Goal: Task Accomplishment & Management: Complete application form

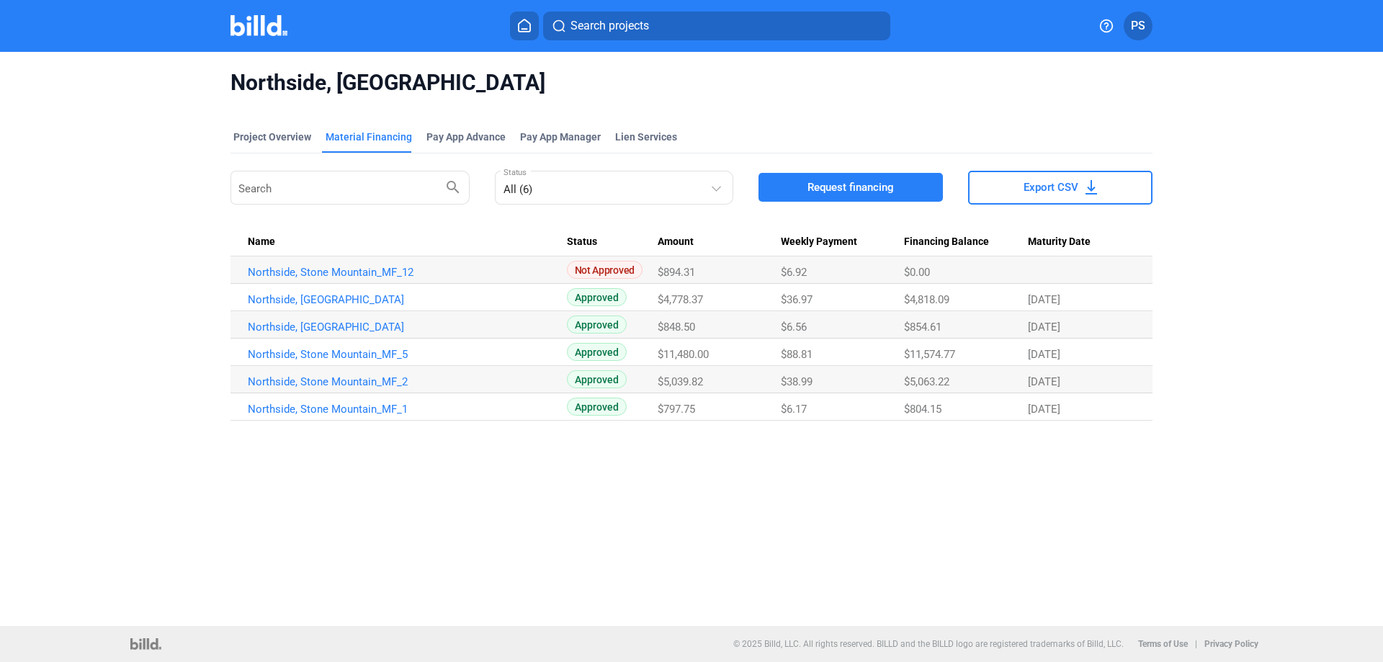
click at [528, 24] on icon at bounding box center [524, 26] width 14 height 14
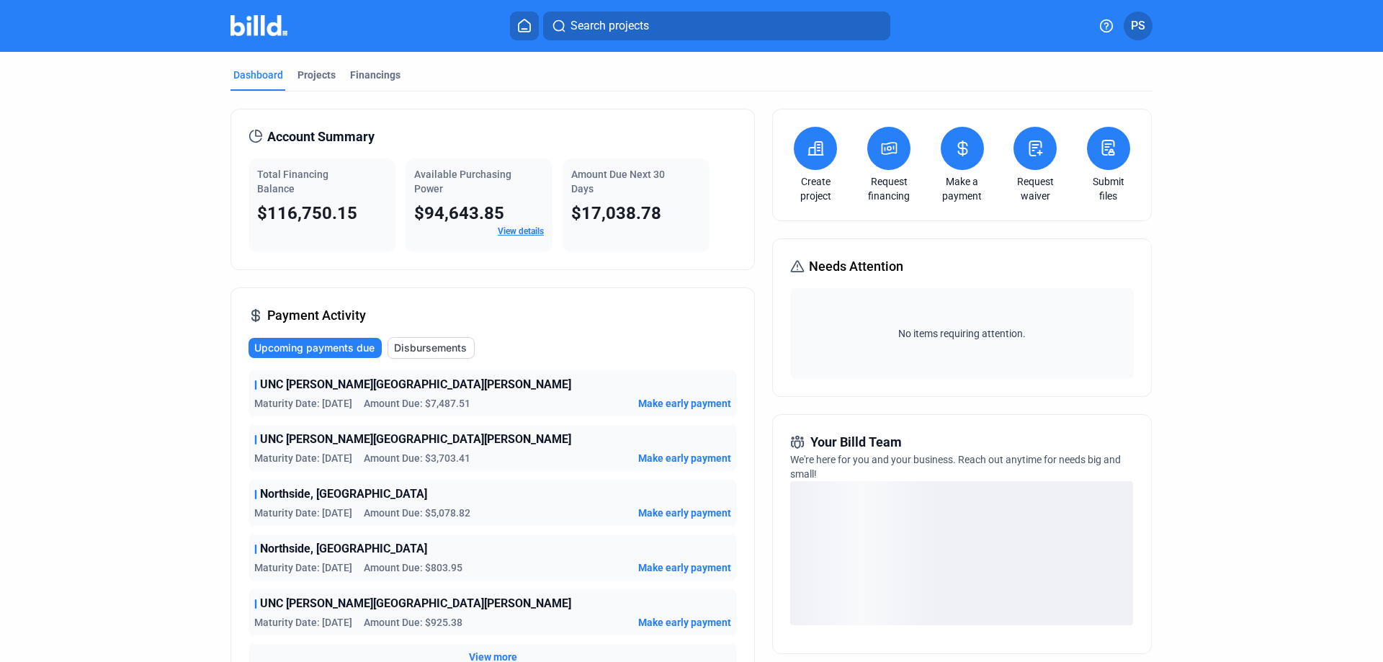
click at [1031, 148] on icon at bounding box center [1036, 148] width 12 height 14
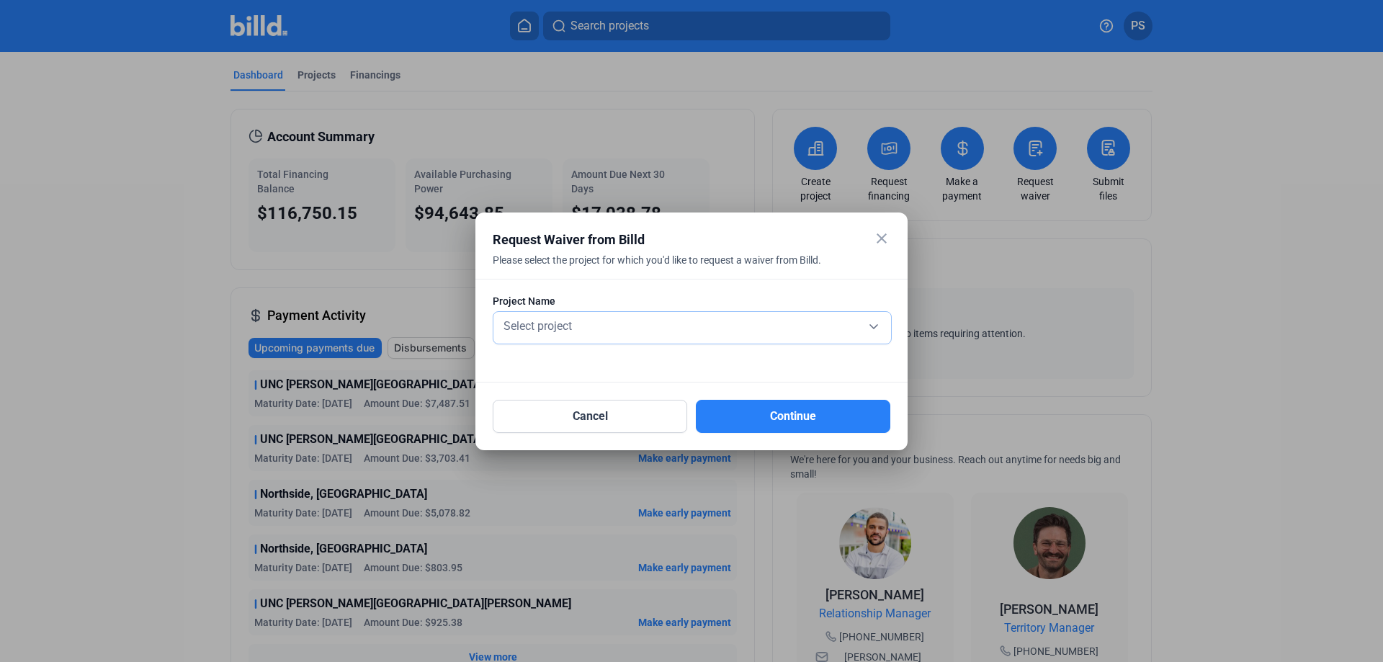
click at [874, 326] on div "Select project" at bounding box center [692, 325] width 383 height 20
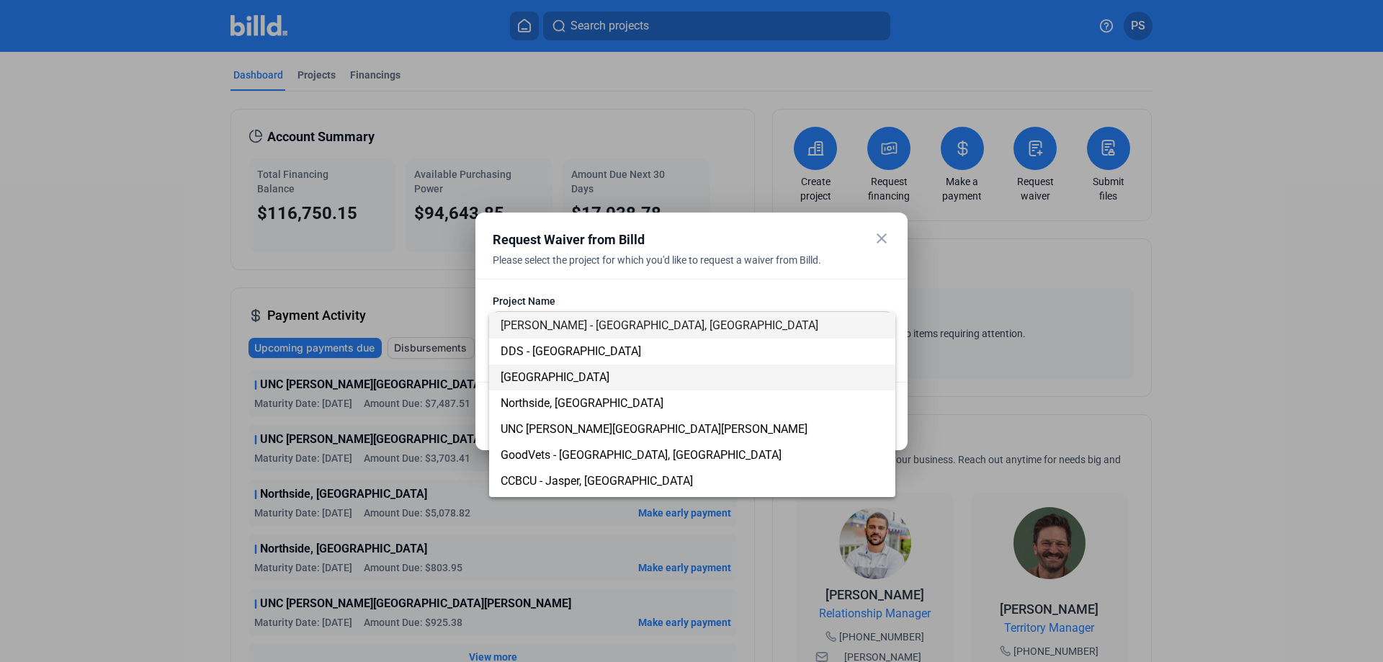
click at [609, 374] on span "[GEOGRAPHIC_DATA]" at bounding box center [555, 377] width 109 height 14
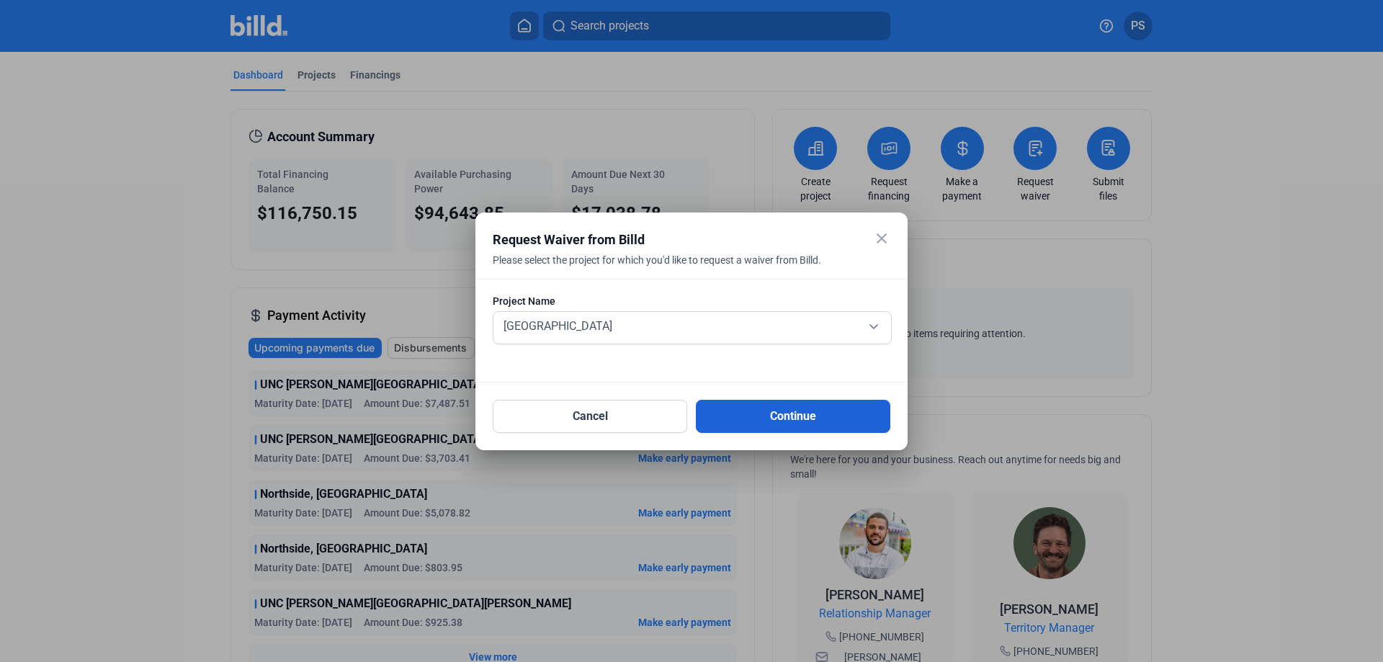
click at [794, 419] on button "Continue" at bounding box center [793, 416] width 194 height 33
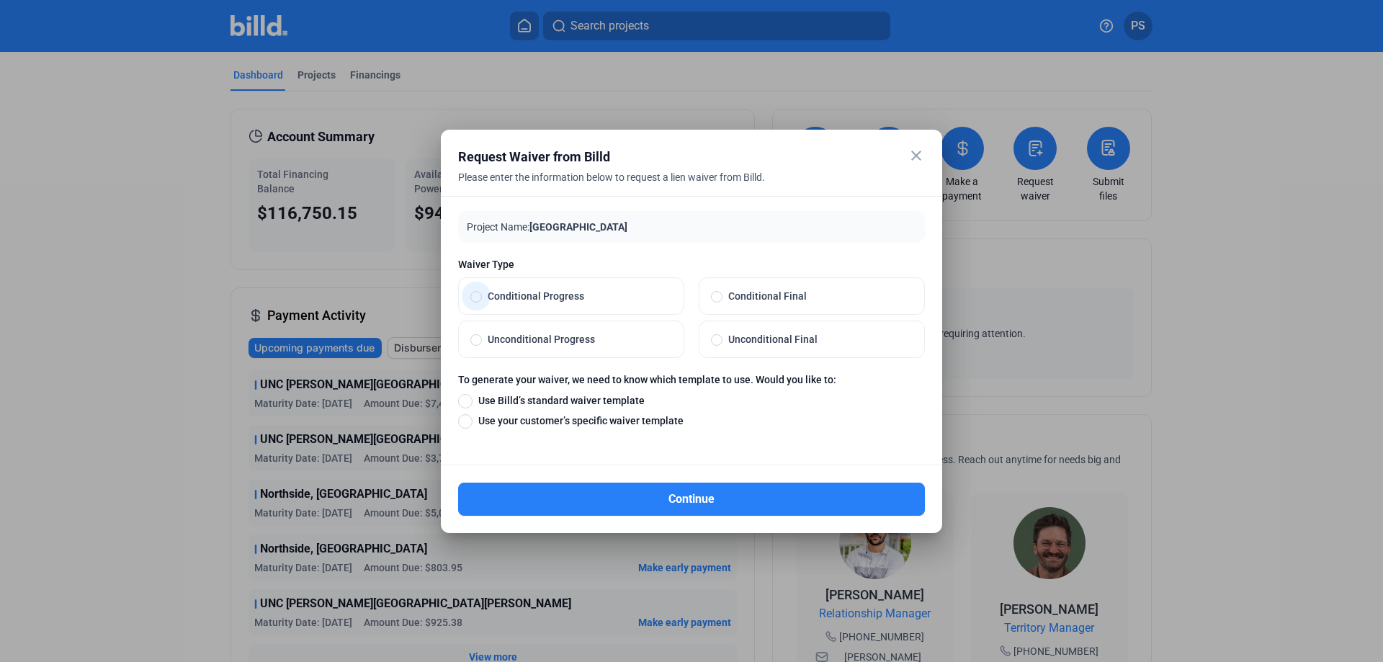
click at [477, 298] on span at bounding box center [476, 297] width 12 height 12
click at [477, 298] on input "Conditional Progress" at bounding box center [476, 296] width 12 height 13
radio input "true"
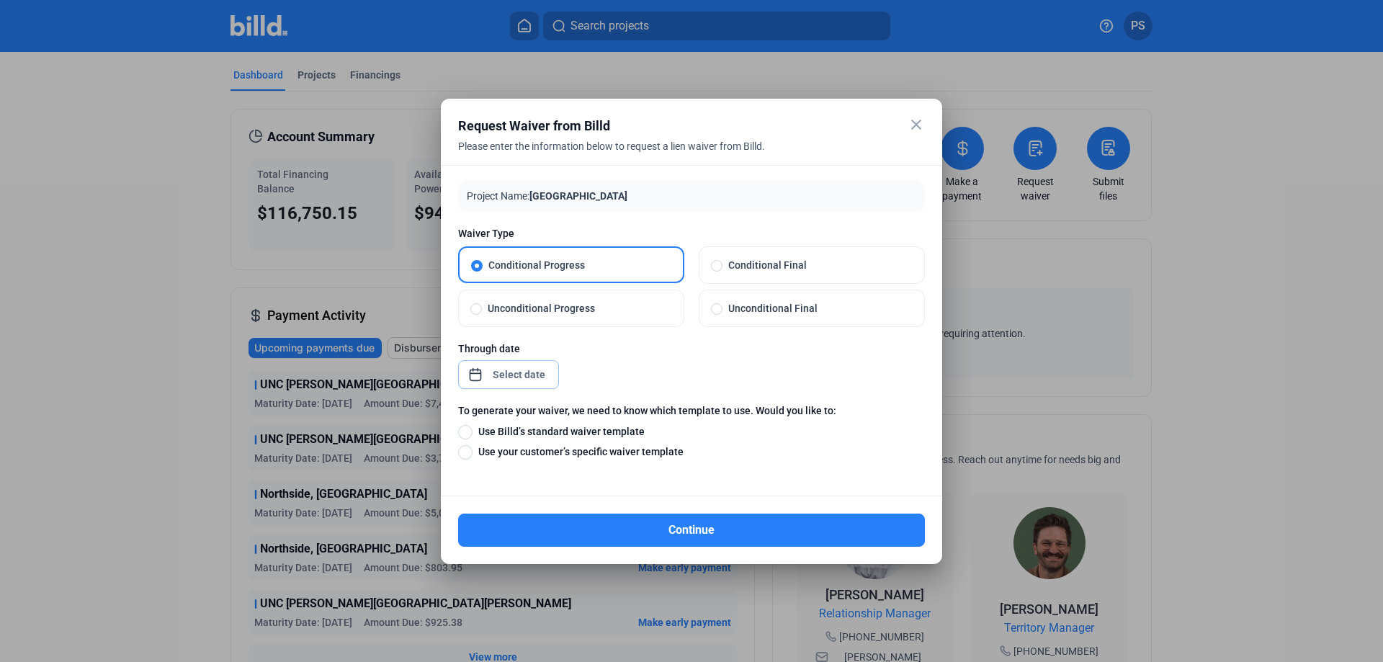
click at [509, 375] on div "close Request Waiver from Billd Please enter the information below to request a…" at bounding box center [691, 331] width 1383 height 662
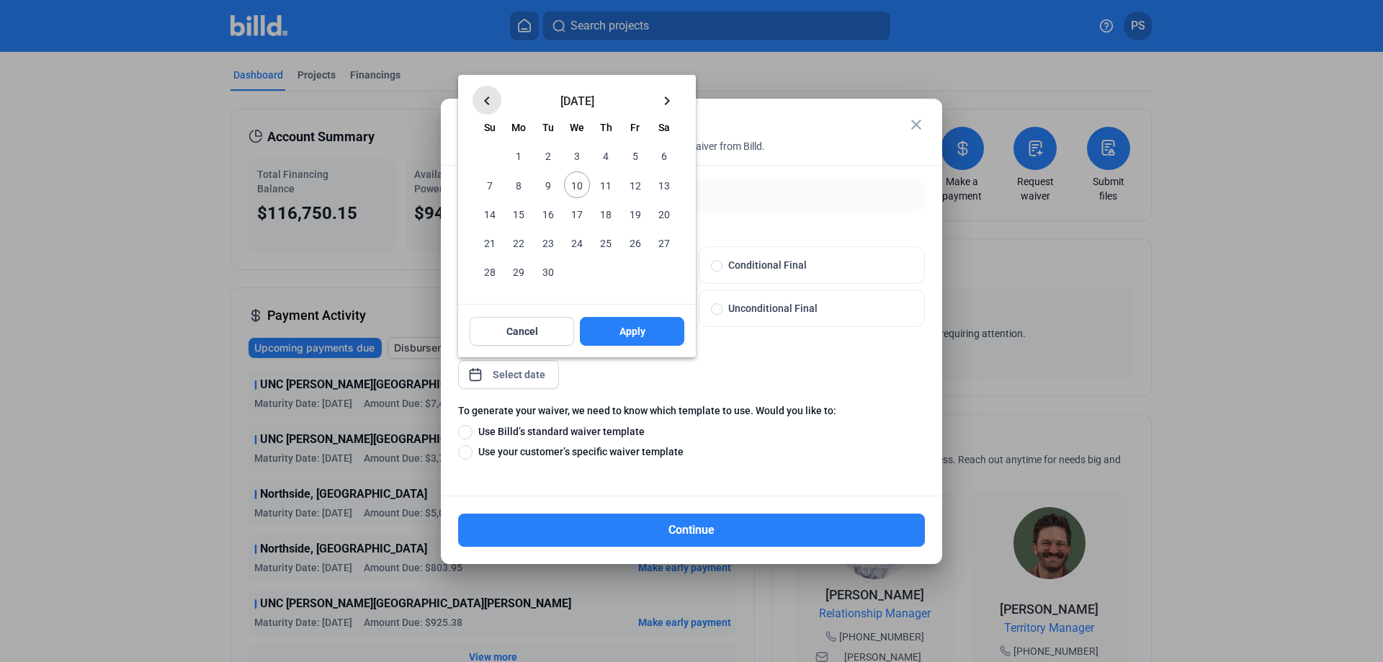
click at [482, 99] on mat-icon "keyboard_arrow_left" at bounding box center [486, 100] width 17 height 17
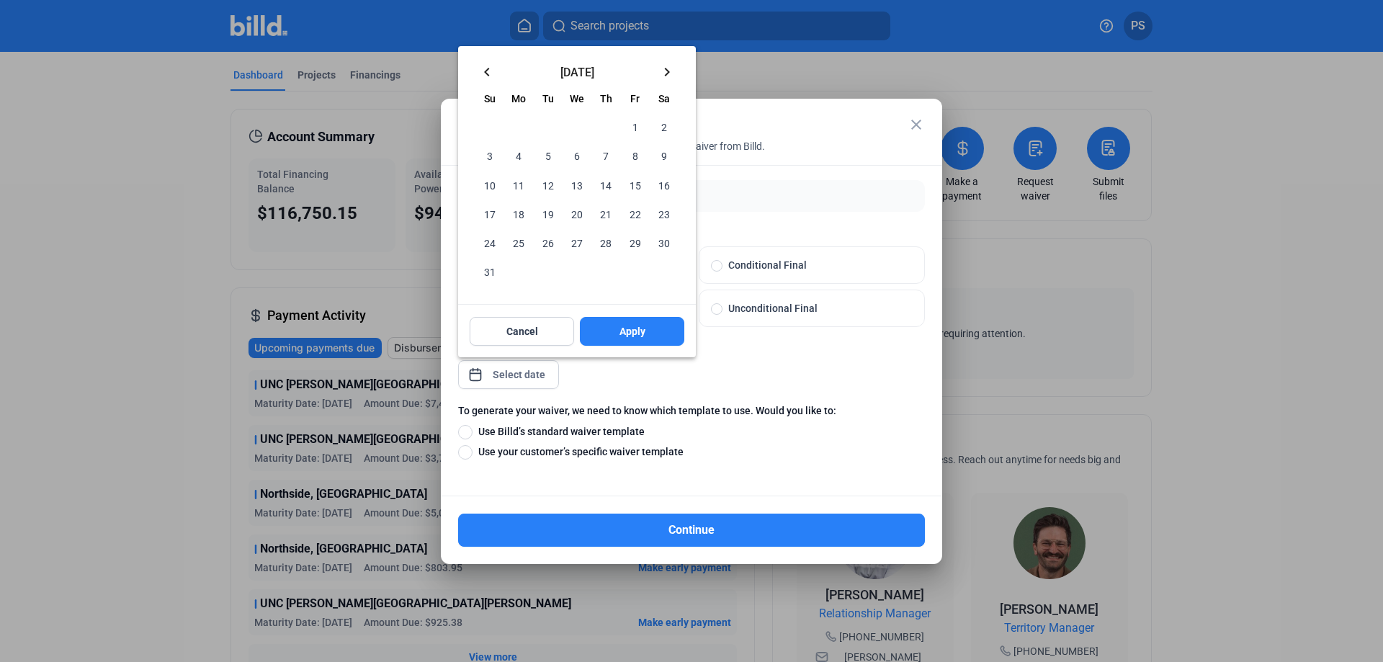
click at [482, 99] on th "[DATE] Su" at bounding box center [489, 99] width 29 height 13
click at [490, 72] on mat-icon "keyboard_arrow_left" at bounding box center [486, 71] width 17 height 17
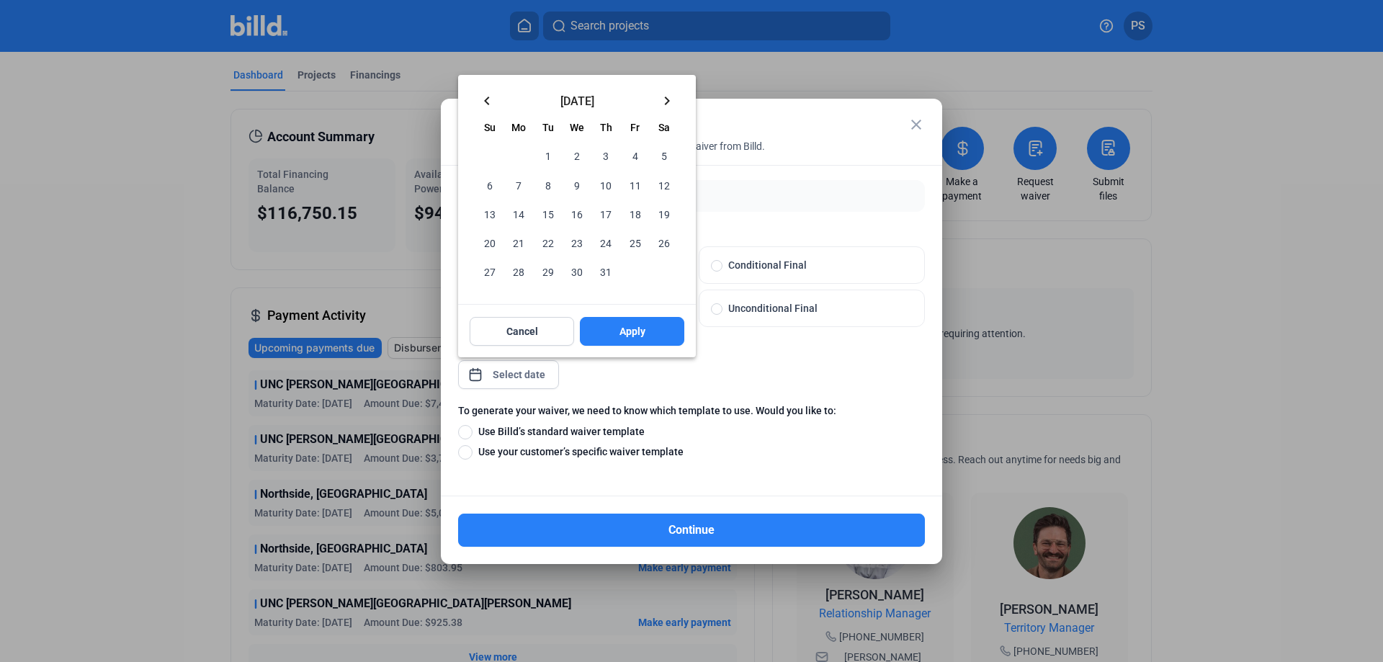
click at [604, 267] on span "31" at bounding box center [606, 272] width 26 height 26
click at [632, 331] on span "Apply" at bounding box center [632, 331] width 26 height 14
type input "[DATE]"
click at [547, 339] on button "Cancel" at bounding box center [522, 331] width 104 height 29
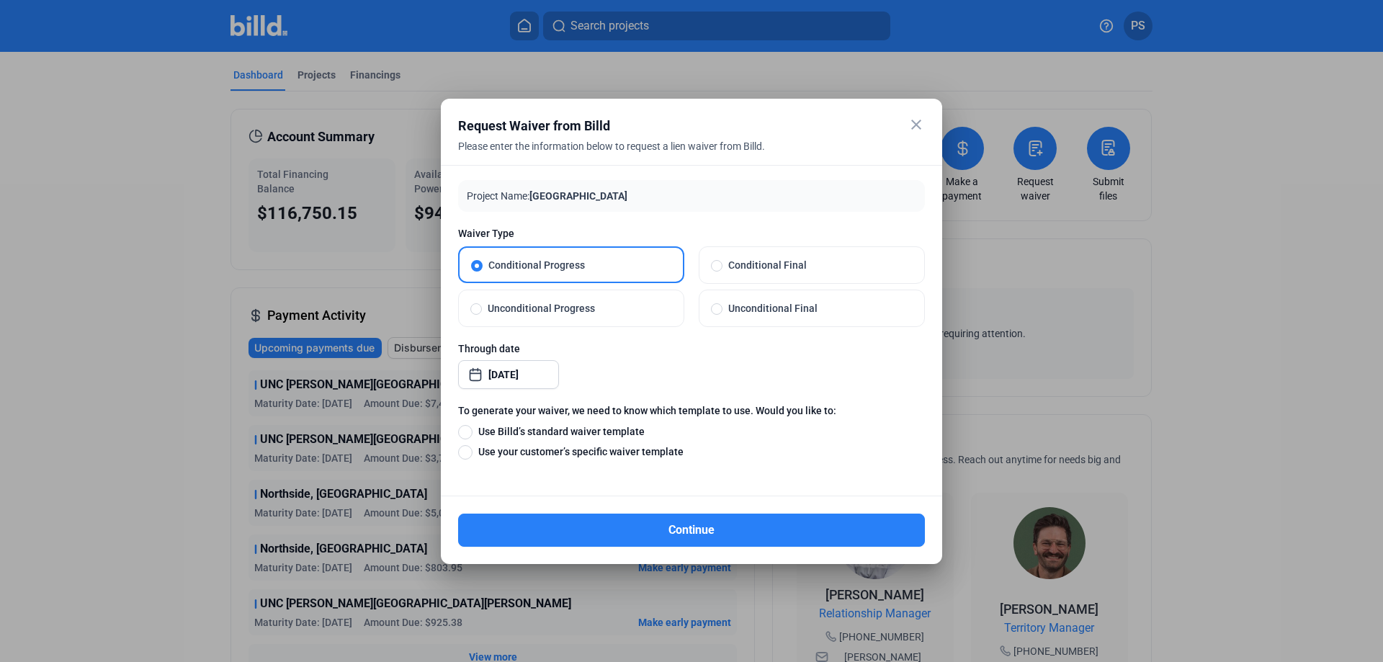
click at [598, 139] on div "Please enter the information below to request a lien waiver from Billd." at bounding box center [673, 155] width 431 height 32
click at [598, 138] on div "Request Waiver from Billd Please enter the information below to request a lien …" at bounding box center [673, 134] width 431 height 36
click at [575, 198] on span "[GEOGRAPHIC_DATA]" at bounding box center [578, 196] width 98 height 12
click at [920, 122] on mat-icon "close" at bounding box center [916, 124] width 17 height 17
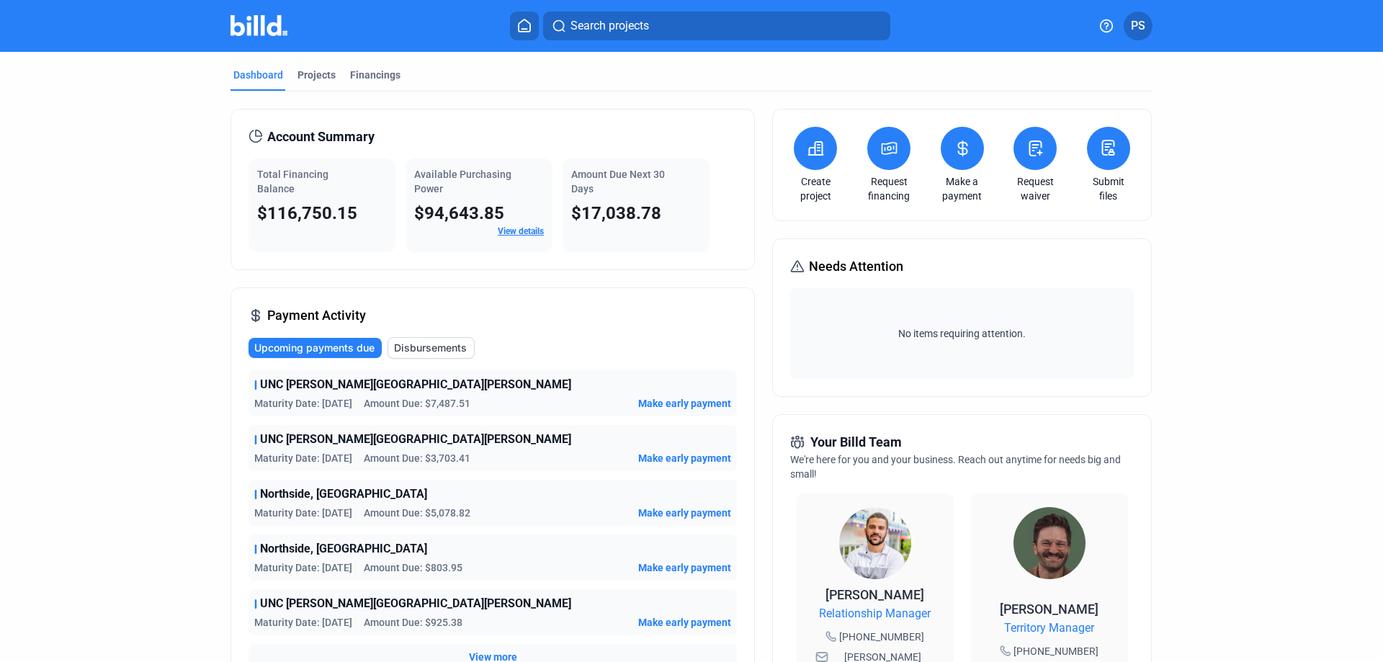
click at [1033, 155] on icon at bounding box center [1035, 148] width 18 height 17
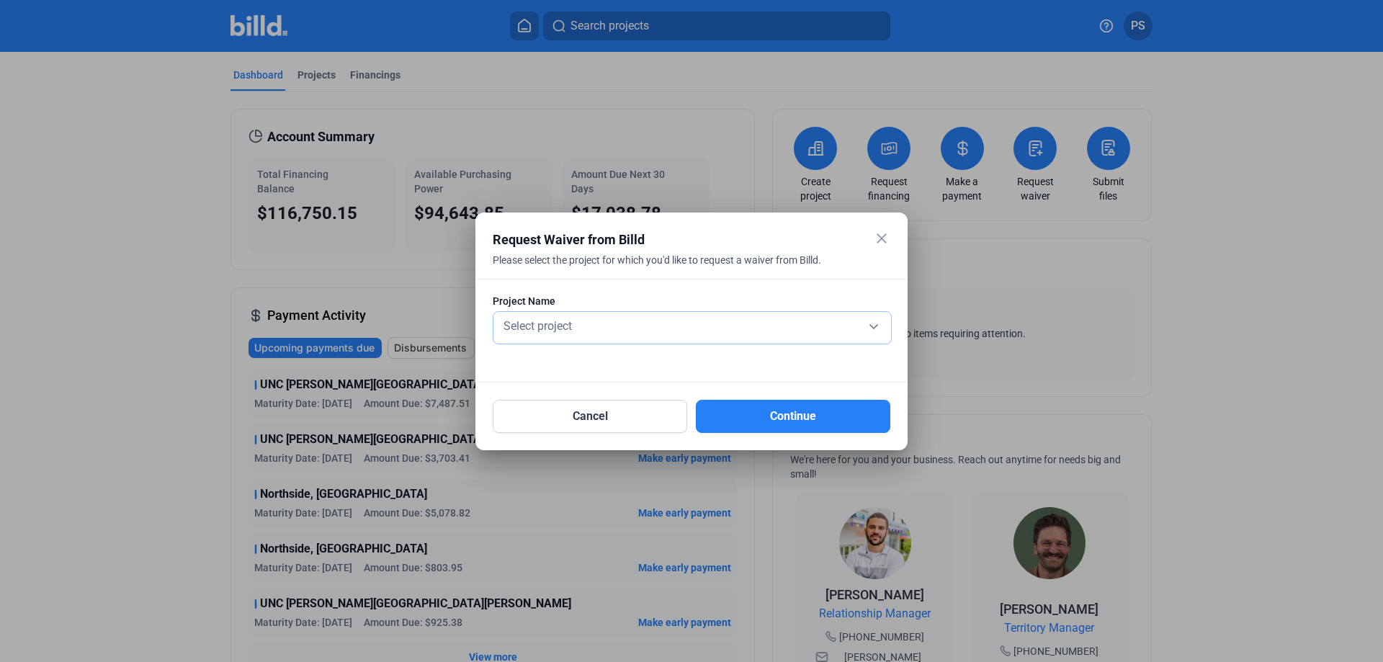
click at [763, 321] on div "Select project" at bounding box center [692, 325] width 383 height 20
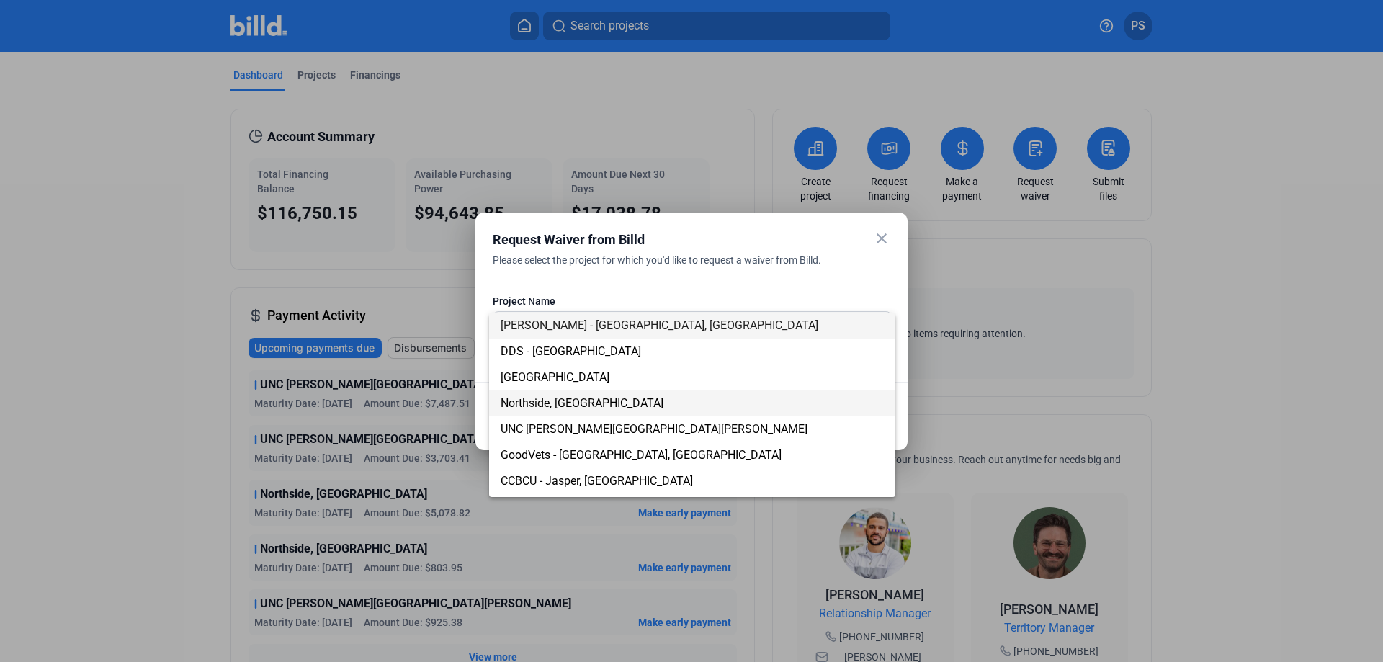
click at [567, 399] on span "Northside, [GEOGRAPHIC_DATA]" at bounding box center [582, 403] width 163 height 14
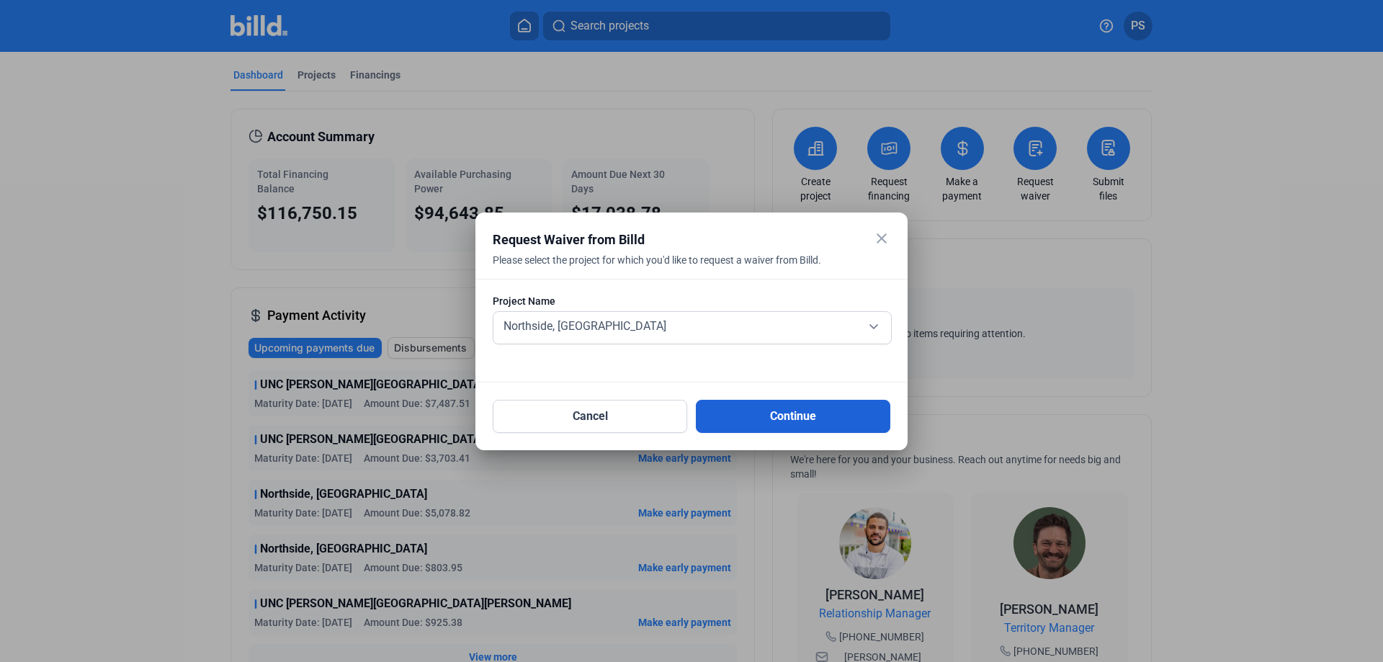
click at [788, 421] on button "Continue" at bounding box center [793, 416] width 194 height 33
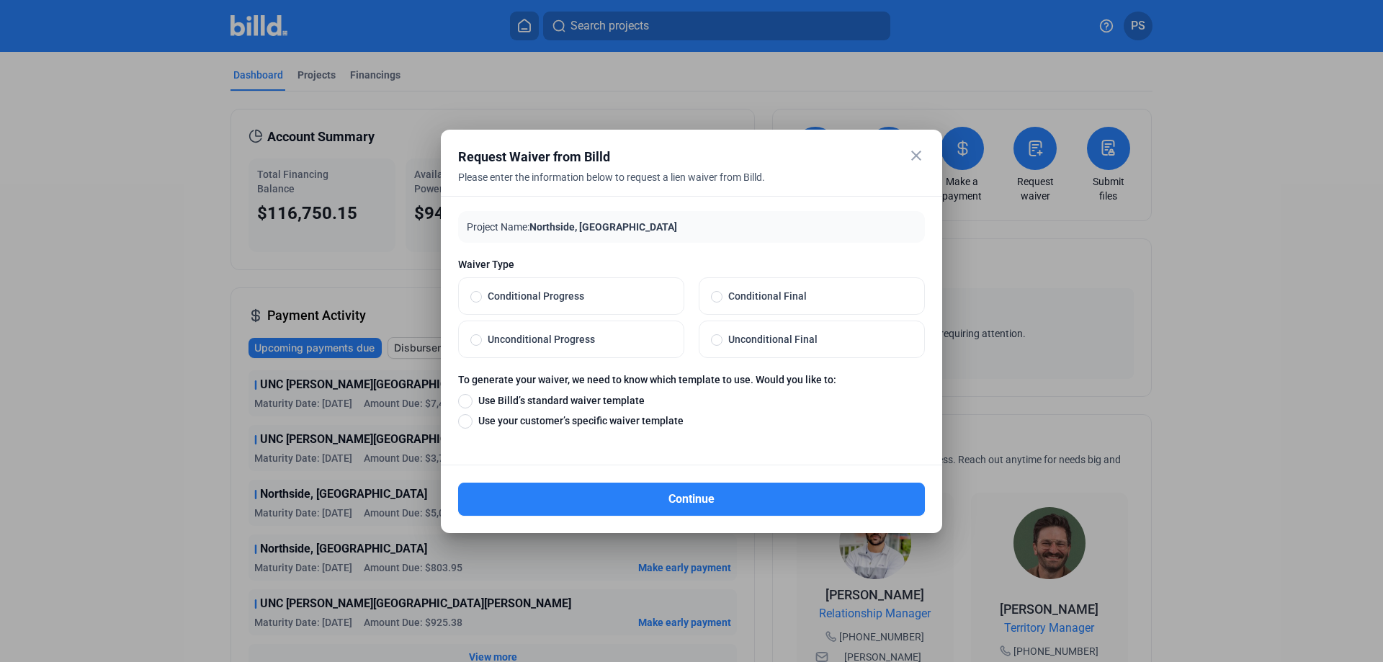
click at [476, 298] on span at bounding box center [476, 297] width 12 height 12
click at [476, 298] on input "Conditional Progress" at bounding box center [476, 296] width 12 height 13
radio input "true"
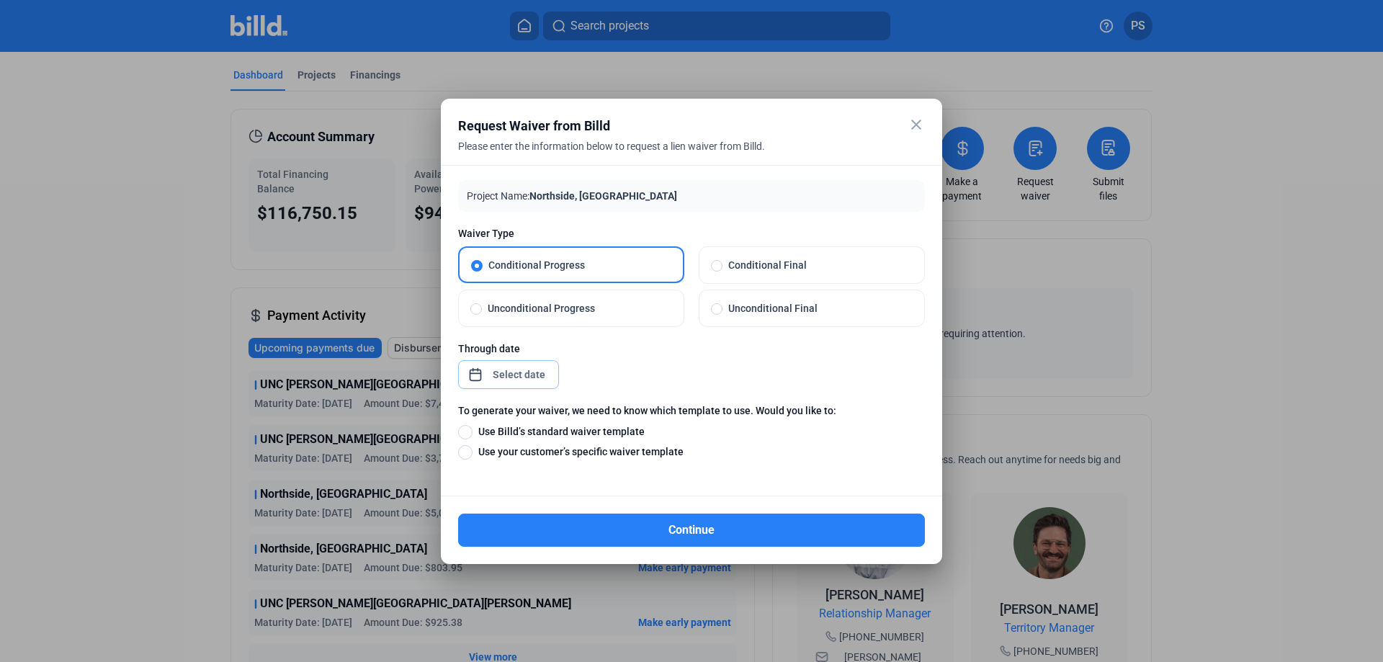
click at [517, 373] on div "close Request Waiver from Billd Please enter the information below to request a…" at bounding box center [691, 331] width 1383 height 662
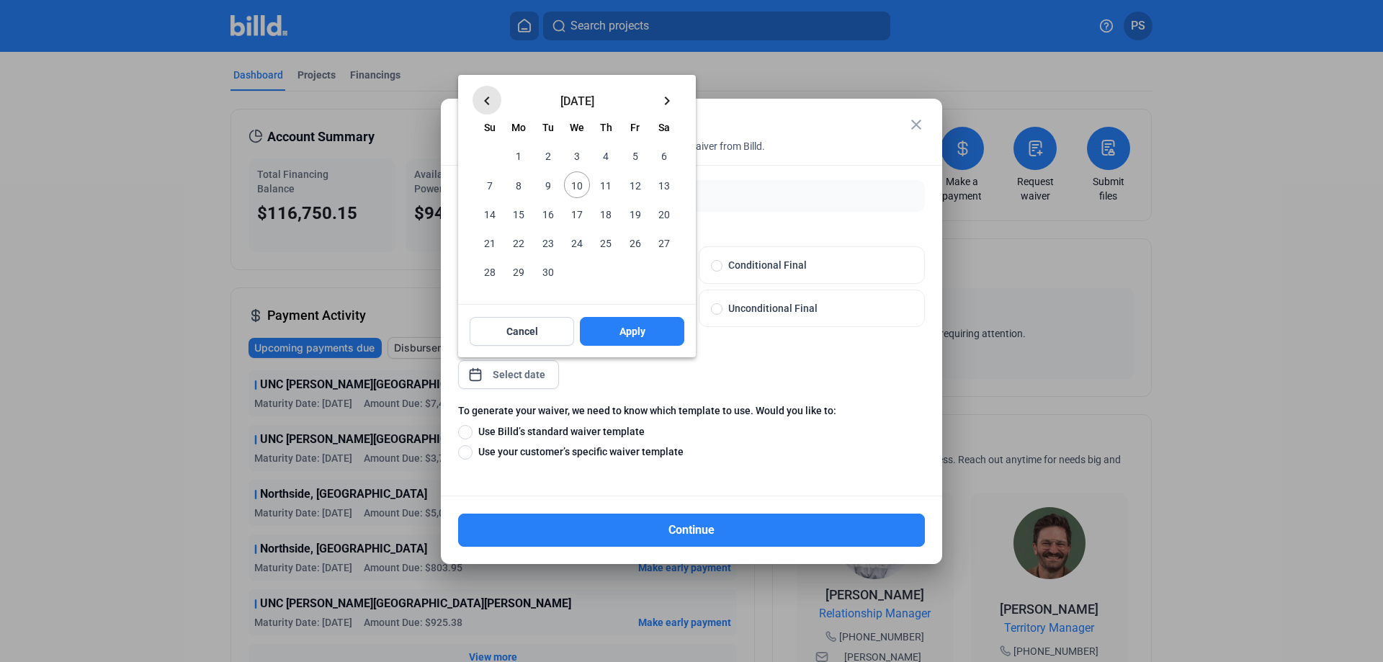
click at [488, 97] on mat-icon "keyboard_arrow_left" at bounding box center [486, 100] width 17 height 17
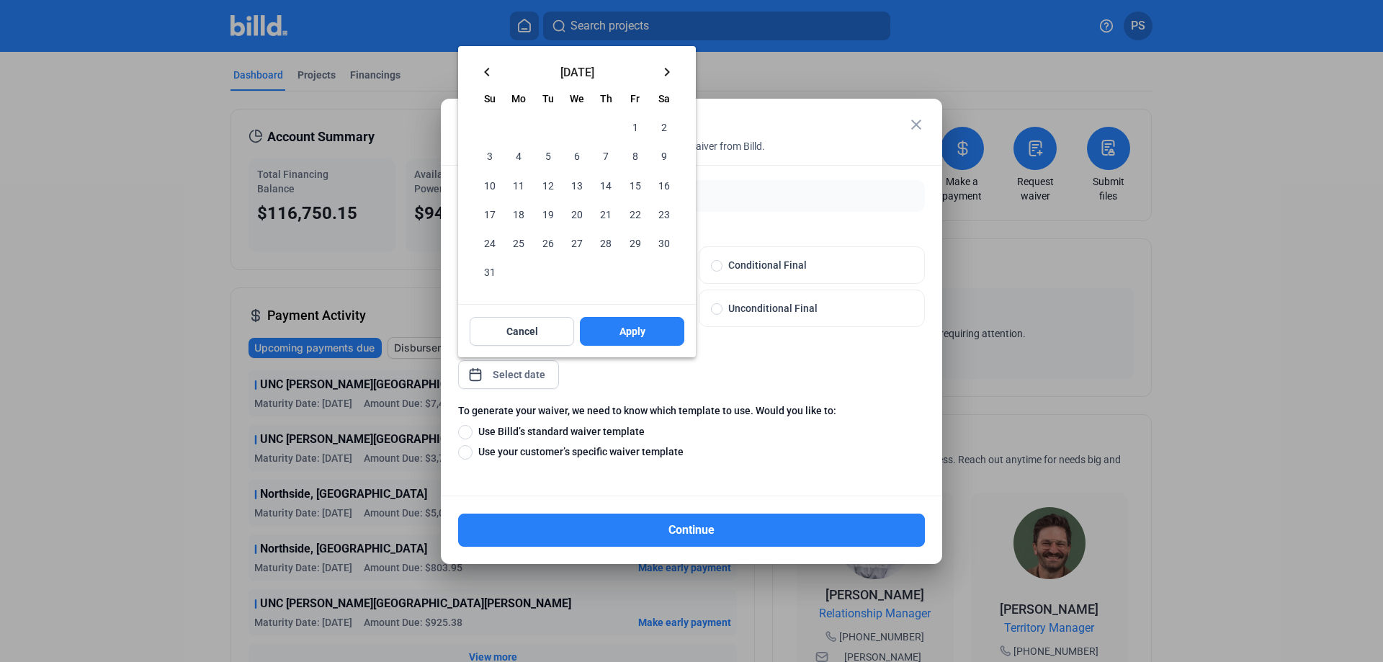
click at [485, 66] on mat-icon "keyboard_arrow_left" at bounding box center [486, 71] width 17 height 17
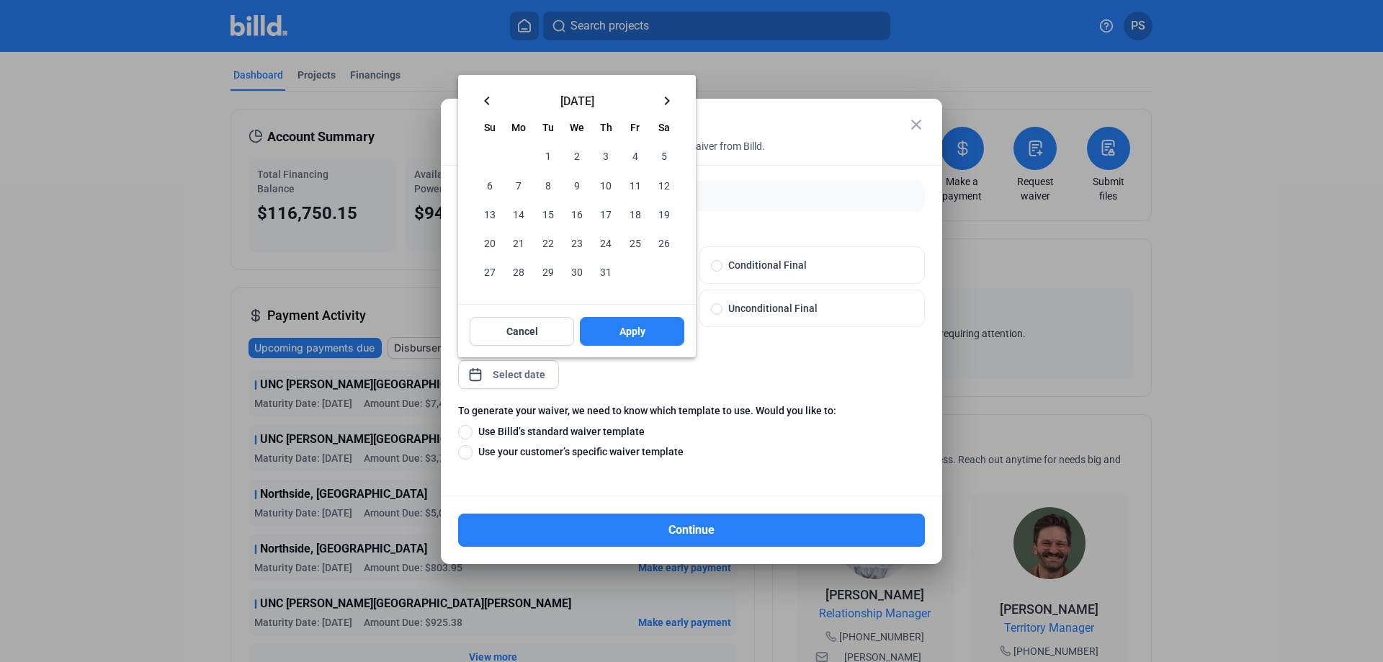
click at [603, 274] on span "31" at bounding box center [606, 272] width 26 height 26
click at [633, 331] on span "Apply" at bounding box center [632, 331] width 26 height 14
type input "[DATE]"
click at [640, 333] on span "Apply" at bounding box center [632, 331] width 26 height 14
click at [630, 331] on span "Apply" at bounding box center [632, 331] width 26 height 14
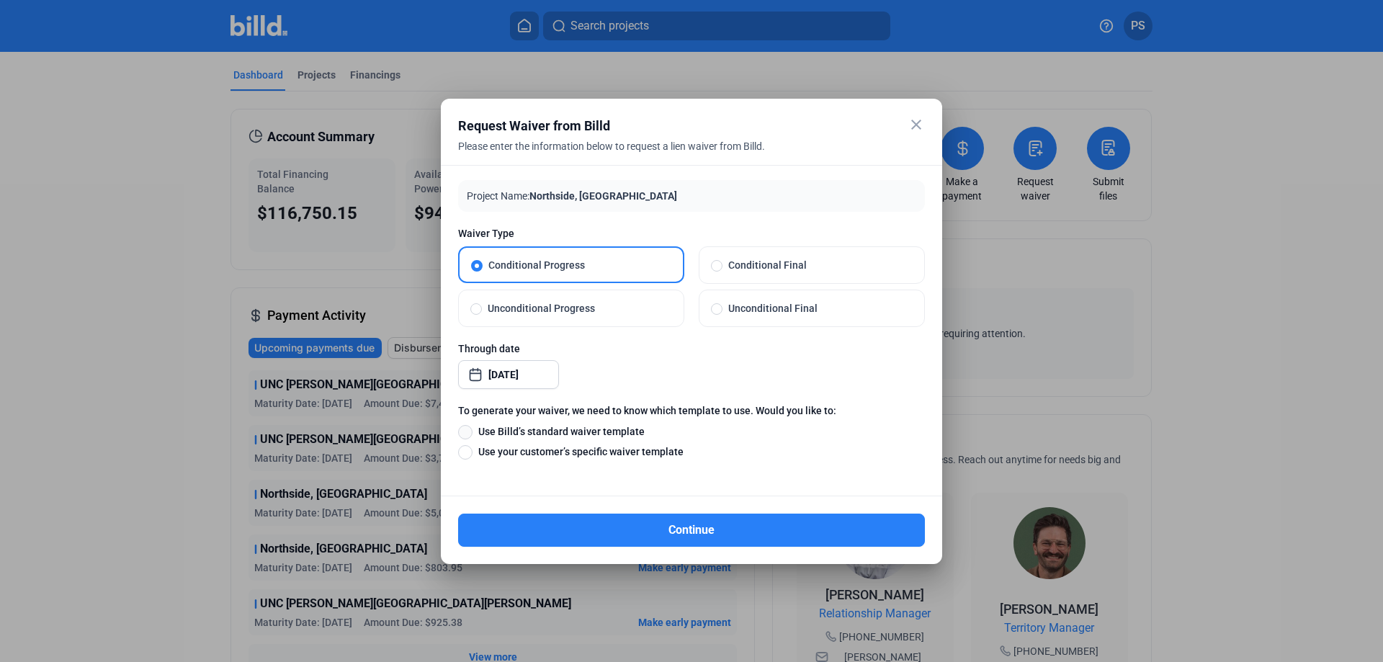
click at [470, 429] on span at bounding box center [465, 432] width 14 height 14
click at [470, 429] on input "Use Billd’s standard waiver template" at bounding box center [465, 432] width 14 height 16
radio input "true"
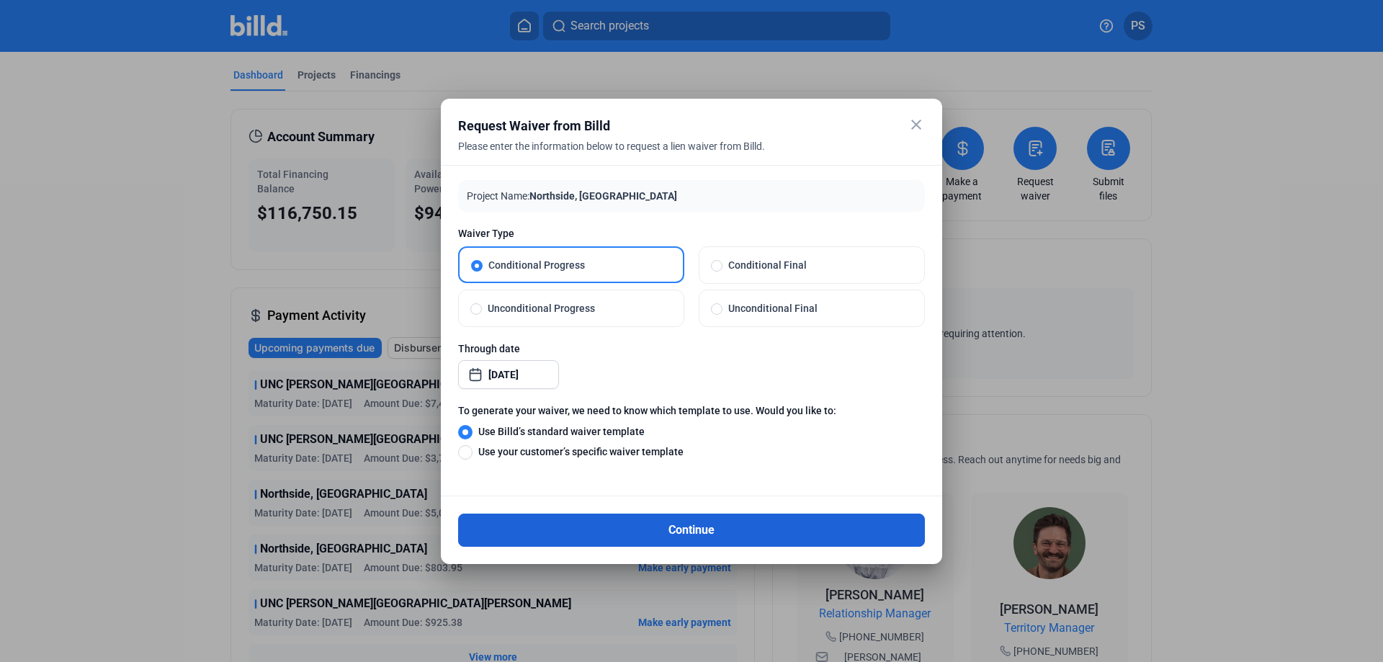
click at [696, 528] on button "Continue" at bounding box center [691, 530] width 467 height 33
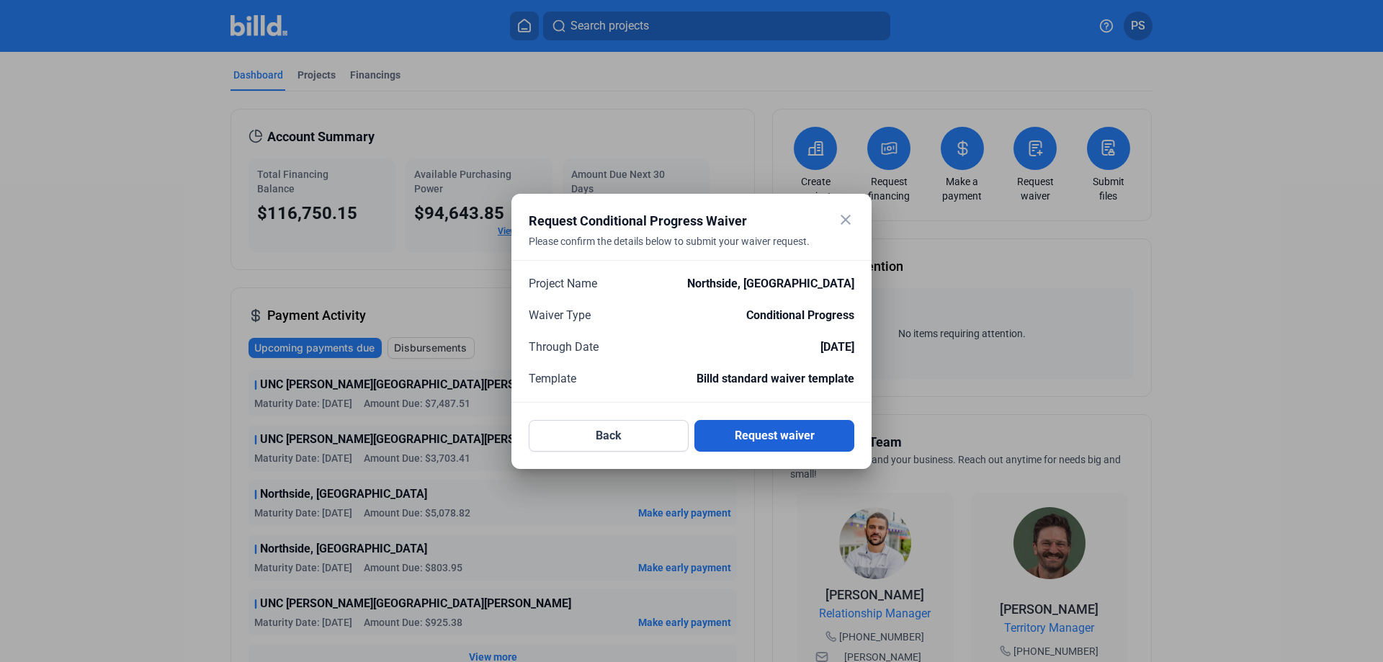
click at [758, 433] on button "Request waiver" at bounding box center [774, 436] width 160 height 32
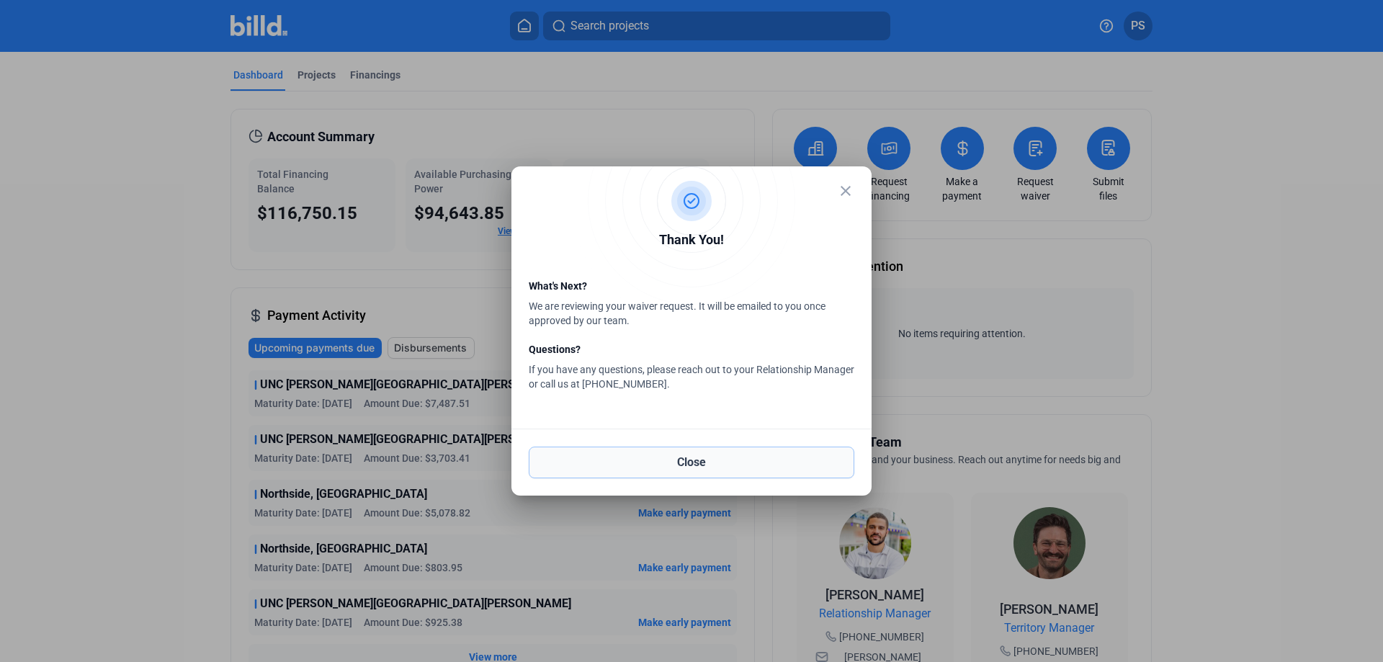
click at [695, 462] on button "Close" at bounding box center [692, 463] width 326 height 32
